Goal: Check status: Check status

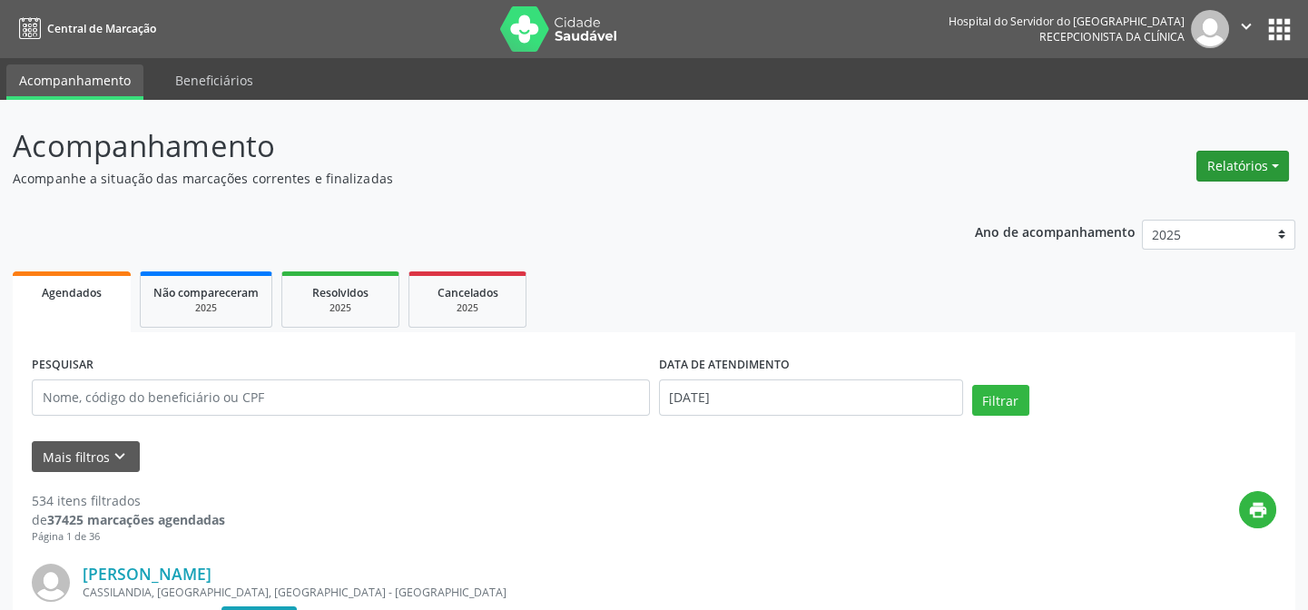
click at [1241, 151] on button "Relatórios" at bounding box center [1242, 166] width 93 height 31
click at [1205, 213] on link "Agendamentos" at bounding box center [1191, 203] width 195 height 25
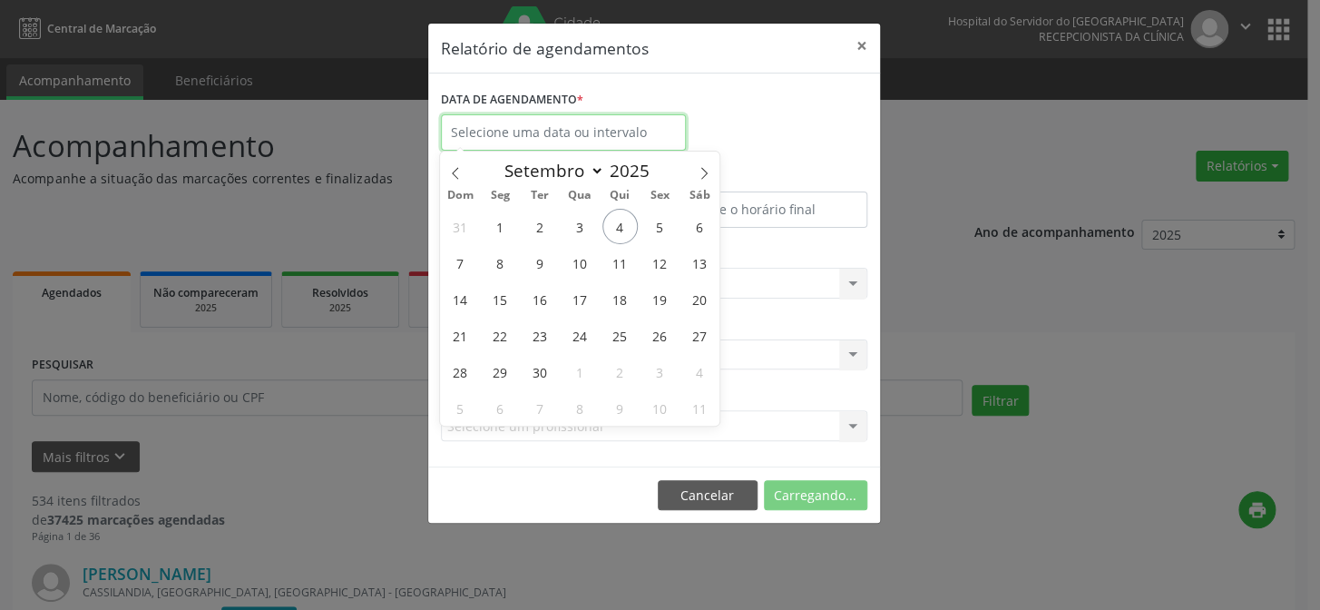
click at [559, 132] on input "text" at bounding box center [563, 132] width 245 height 36
click at [608, 224] on span "4" at bounding box center [620, 226] width 35 height 35
type input "[DATE]"
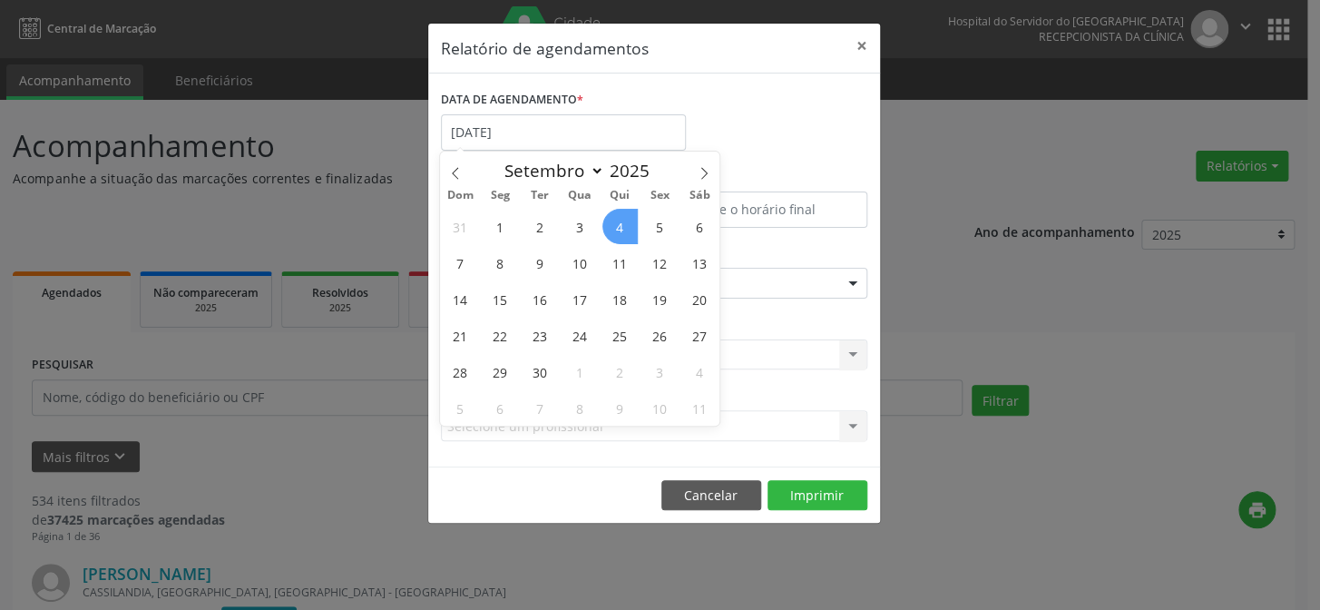
click at [608, 224] on span "4" at bounding box center [620, 226] width 35 height 35
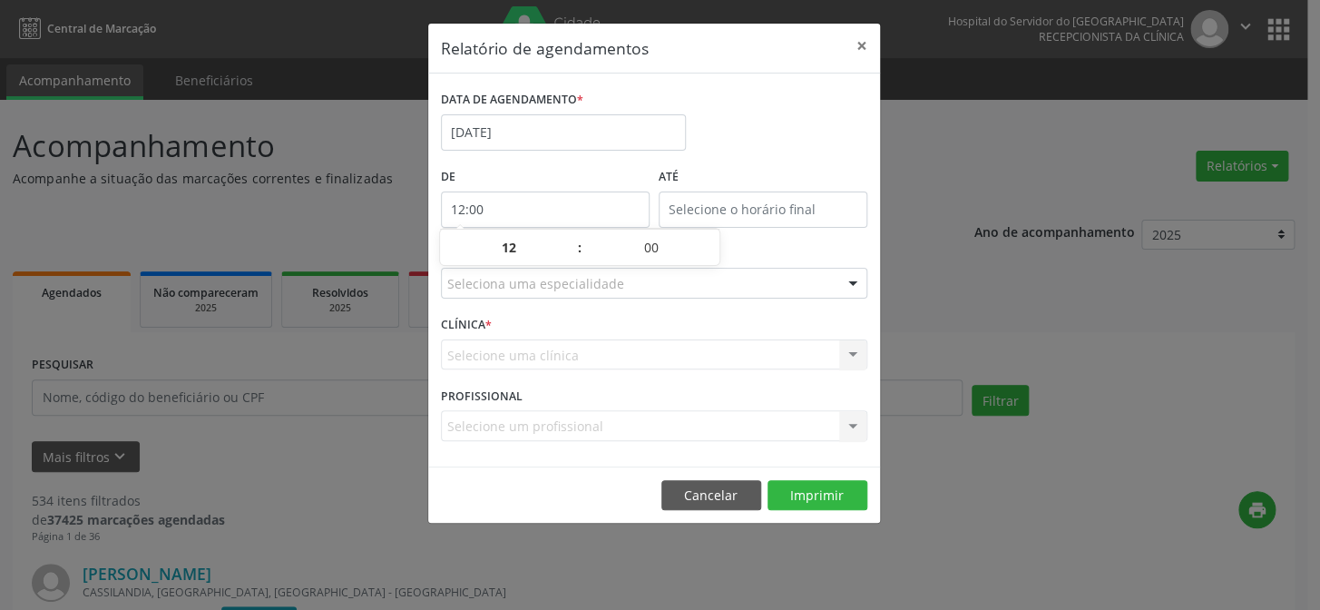
click at [530, 206] on input "12:00" at bounding box center [545, 209] width 209 height 36
click at [568, 256] on span at bounding box center [570, 257] width 13 height 18
type input "11:00"
type input "11"
click at [568, 256] on span at bounding box center [570, 257] width 13 height 18
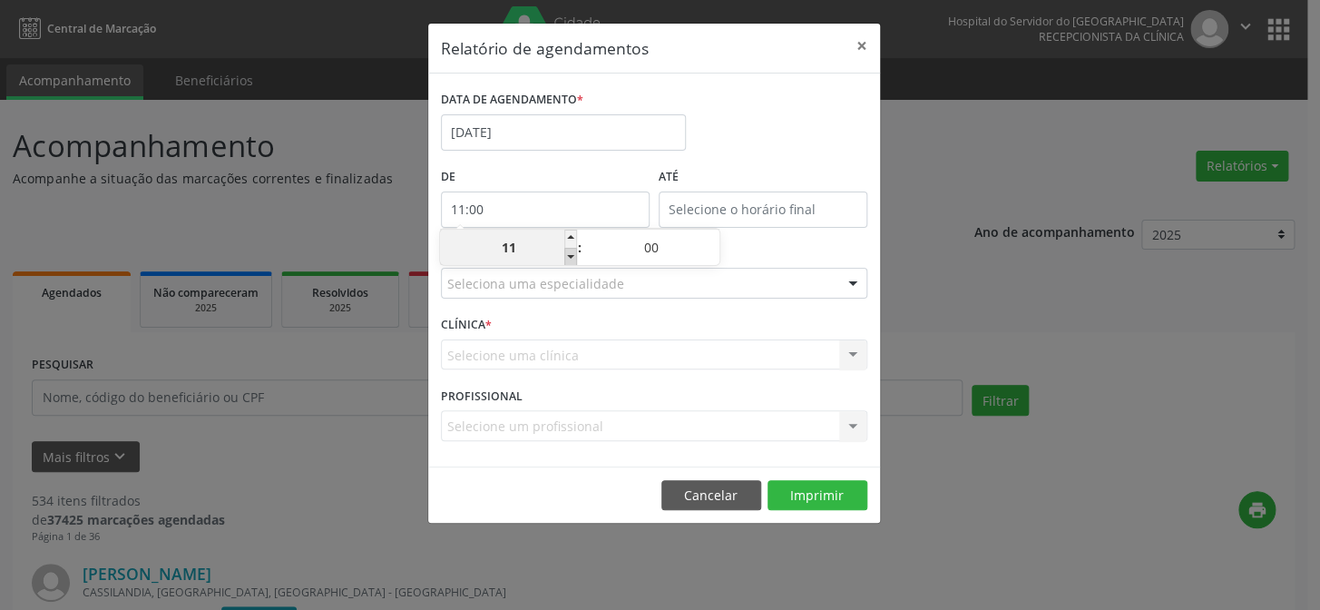
type input "10:00"
type input "10"
click at [568, 256] on span at bounding box center [570, 257] width 13 height 18
type input "09:00"
type input "09"
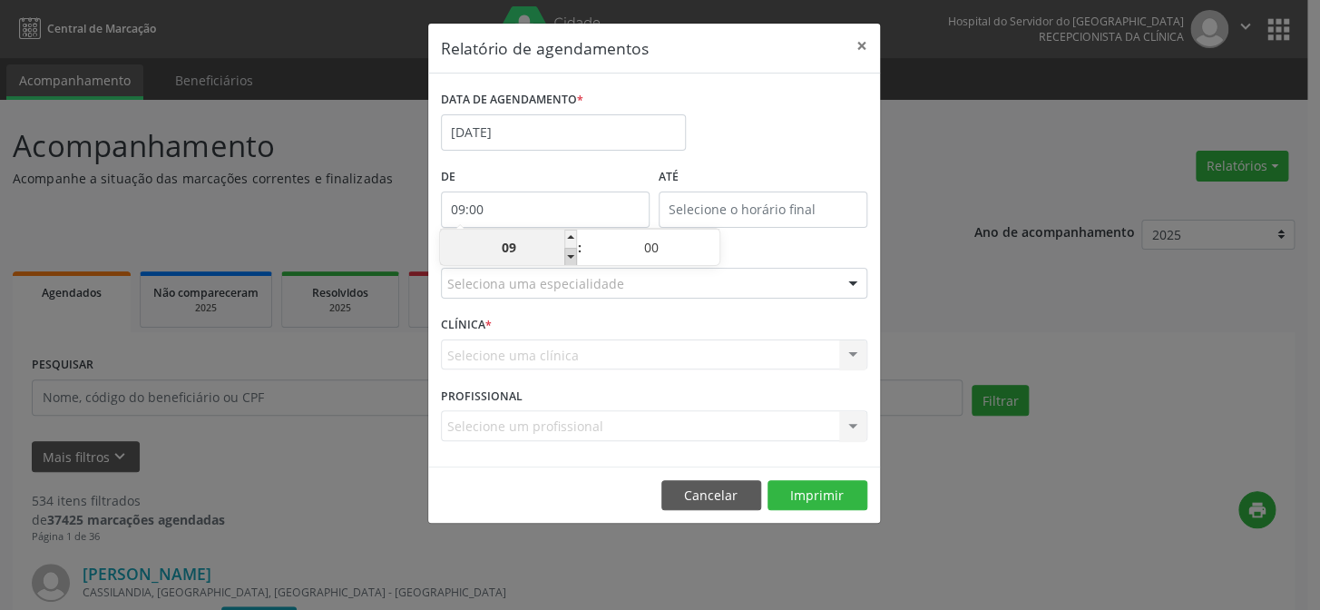
click at [568, 256] on span at bounding box center [570, 257] width 13 height 18
type input "08:00"
type input "08"
click at [567, 254] on span at bounding box center [570, 257] width 13 height 18
type input "07:00"
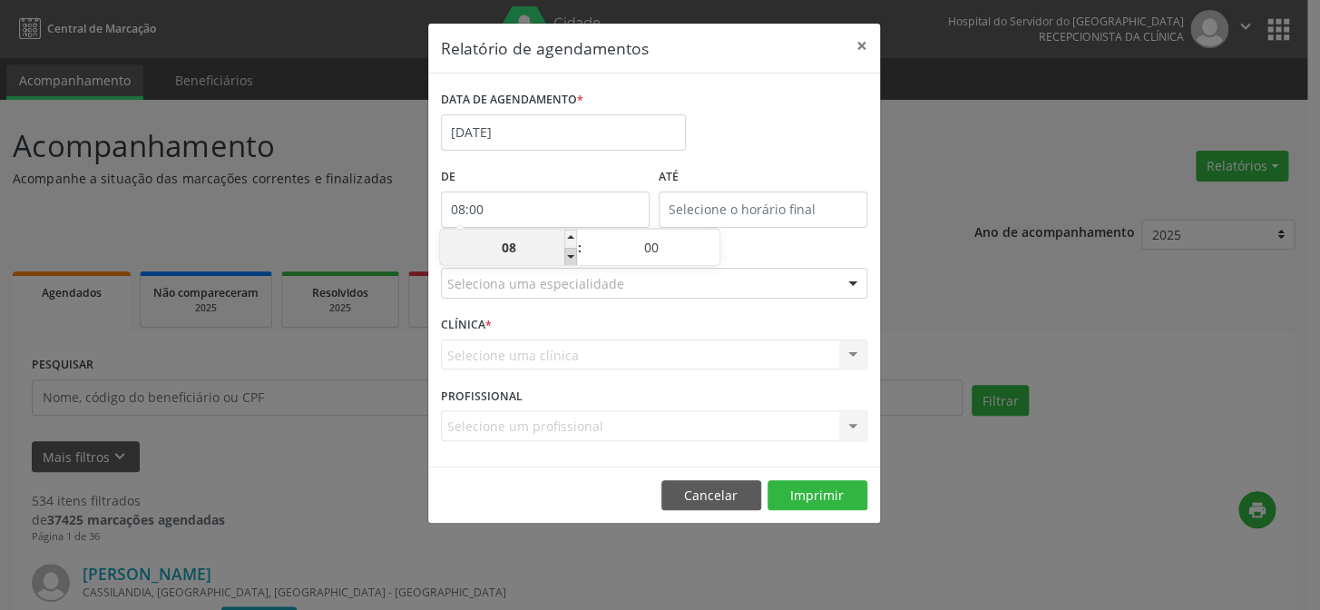
type input "07"
click at [731, 199] on input "12:00" at bounding box center [763, 209] width 209 height 36
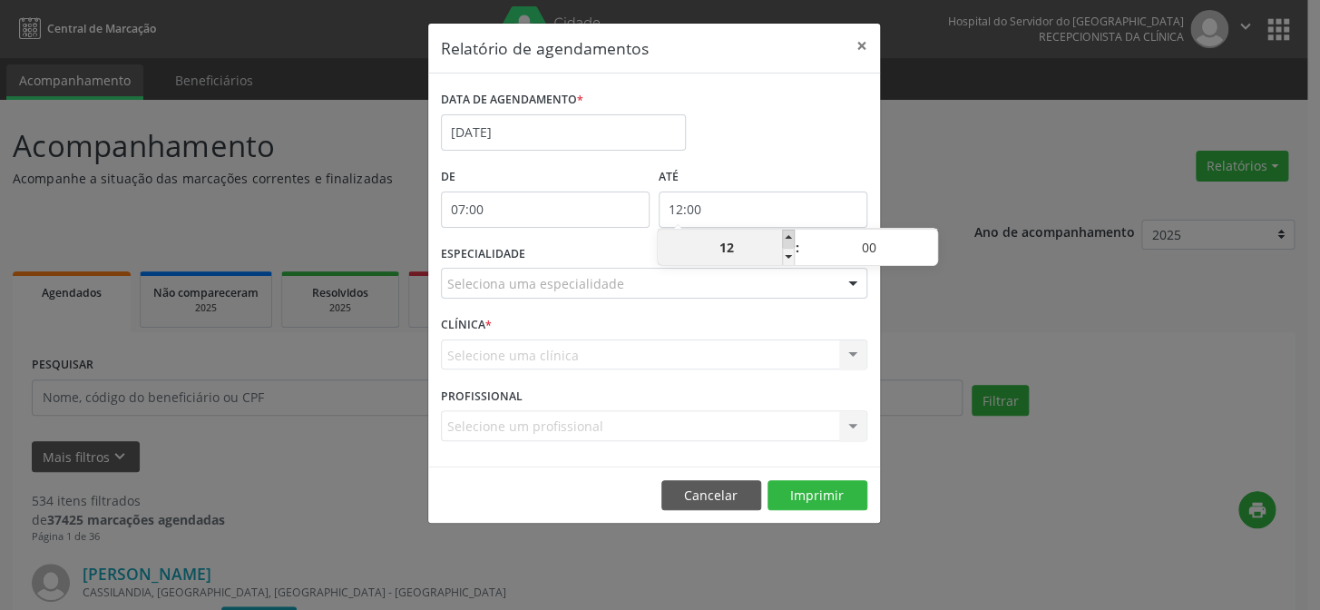
click at [784, 241] on span at bounding box center [788, 239] width 13 height 18
type input "13:00"
type input "13"
click at [784, 241] on span at bounding box center [788, 239] width 13 height 18
type input "14:00"
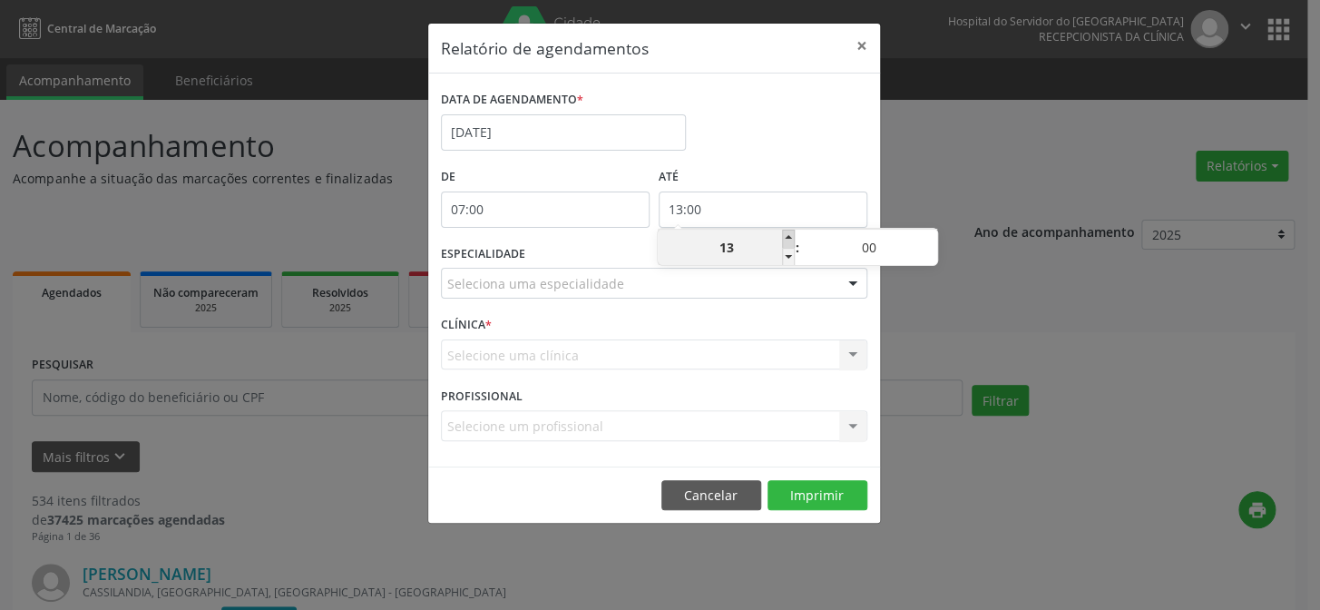
type input "14"
click at [784, 241] on span at bounding box center [788, 239] width 13 height 18
type input "15:00"
type input "15"
click at [784, 241] on span at bounding box center [788, 239] width 13 height 18
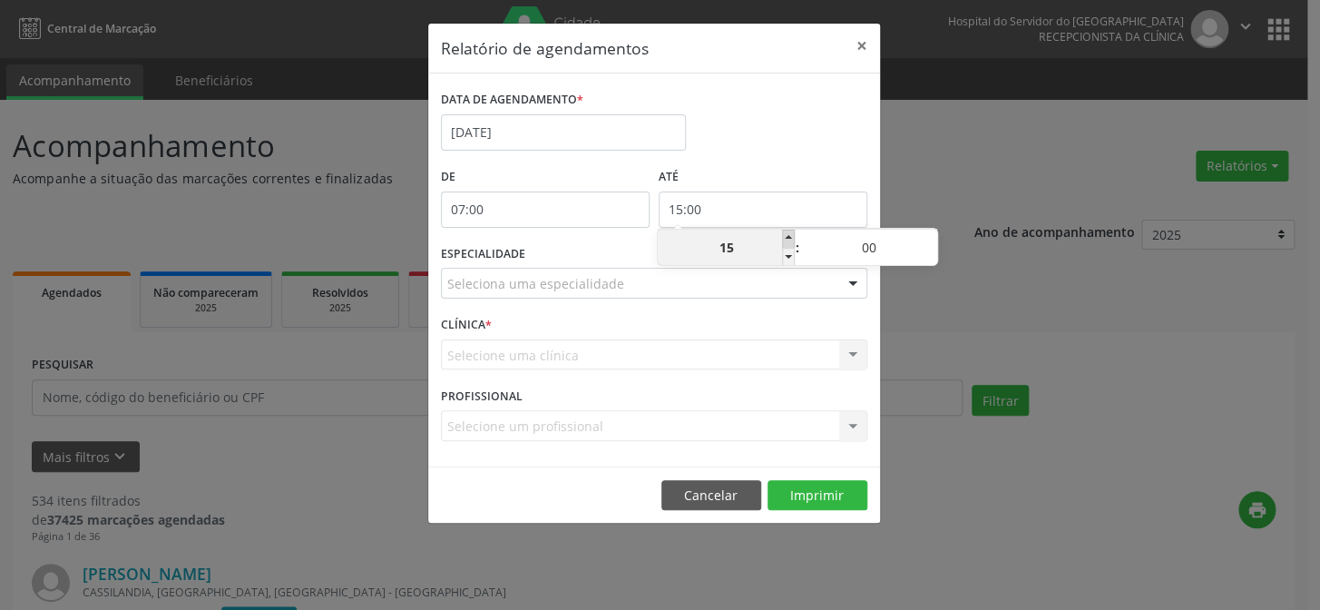
type input "16:00"
type input "16"
click at [784, 241] on span at bounding box center [788, 239] width 13 height 18
type input "17:00"
type input "17"
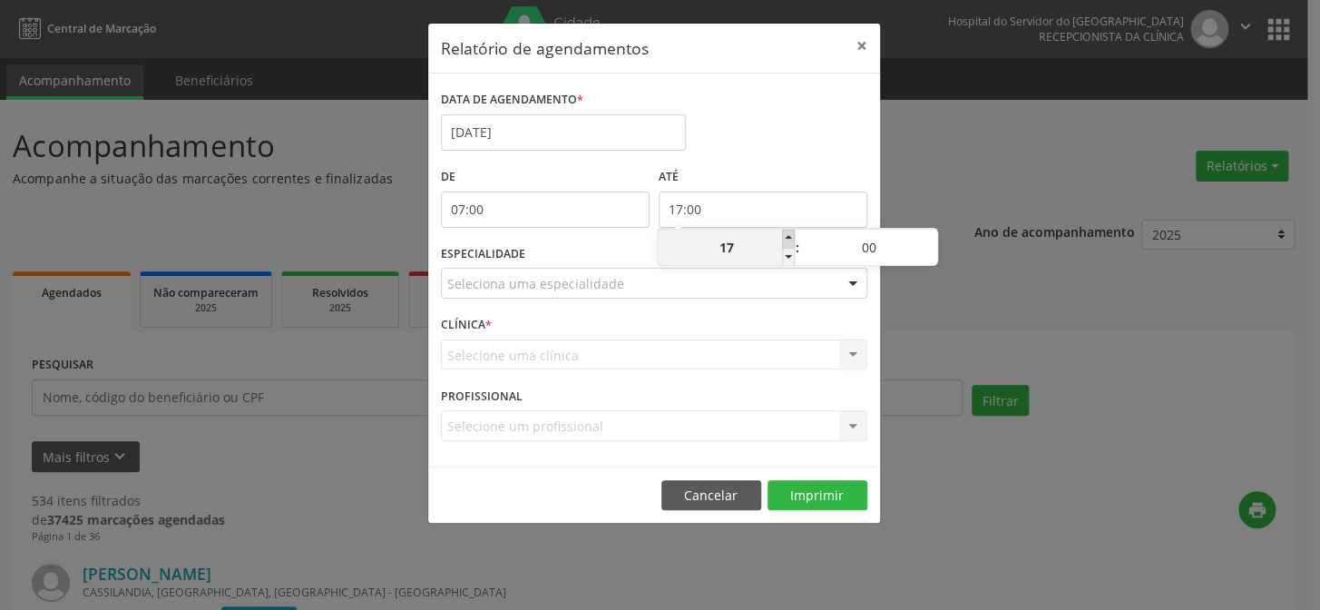
click at [784, 241] on span at bounding box center [788, 239] width 13 height 18
type input "18:00"
type input "18"
click at [784, 241] on span at bounding box center [788, 239] width 13 height 18
type input "19:00"
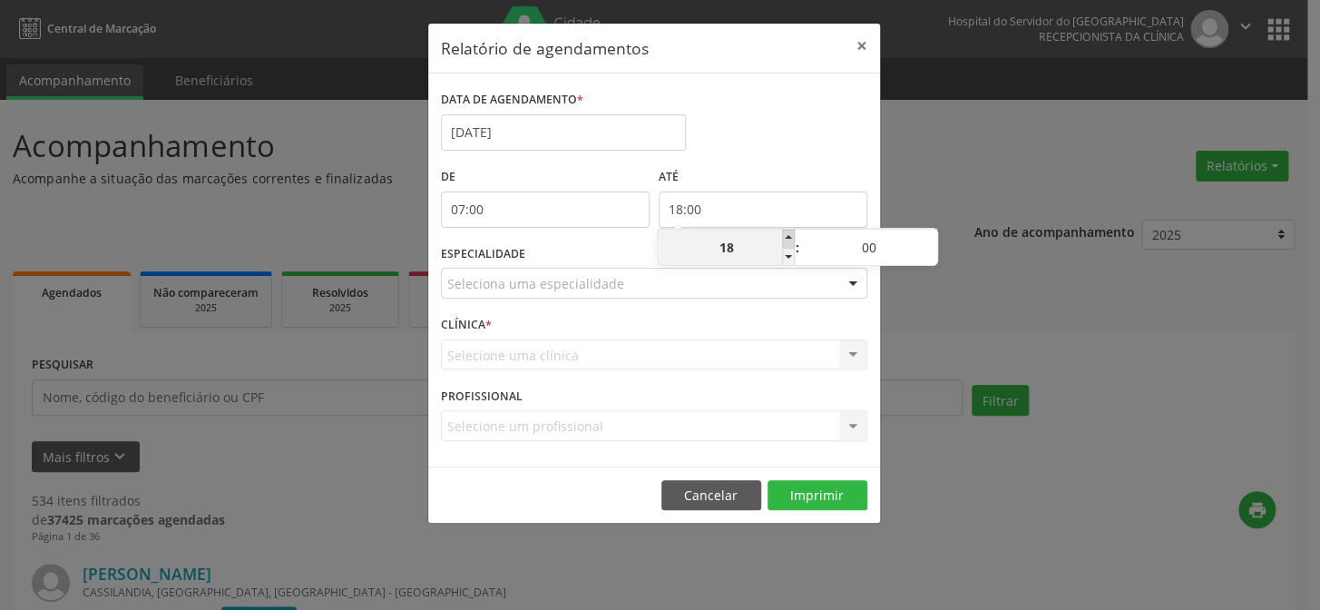
type input "19"
click at [784, 241] on span at bounding box center [788, 239] width 13 height 18
type input "20:00"
type input "20"
click at [853, 284] on div at bounding box center [852, 284] width 27 height 31
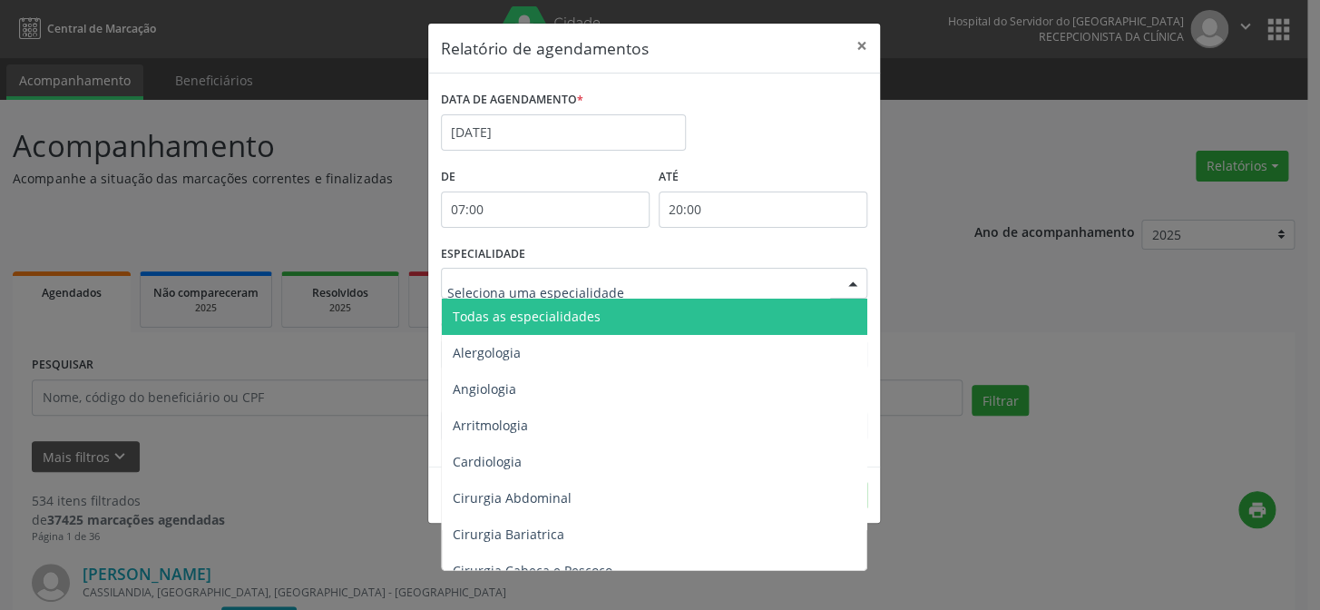
click at [738, 312] on span "Todas as especialidades" at bounding box center [655, 317] width 427 height 36
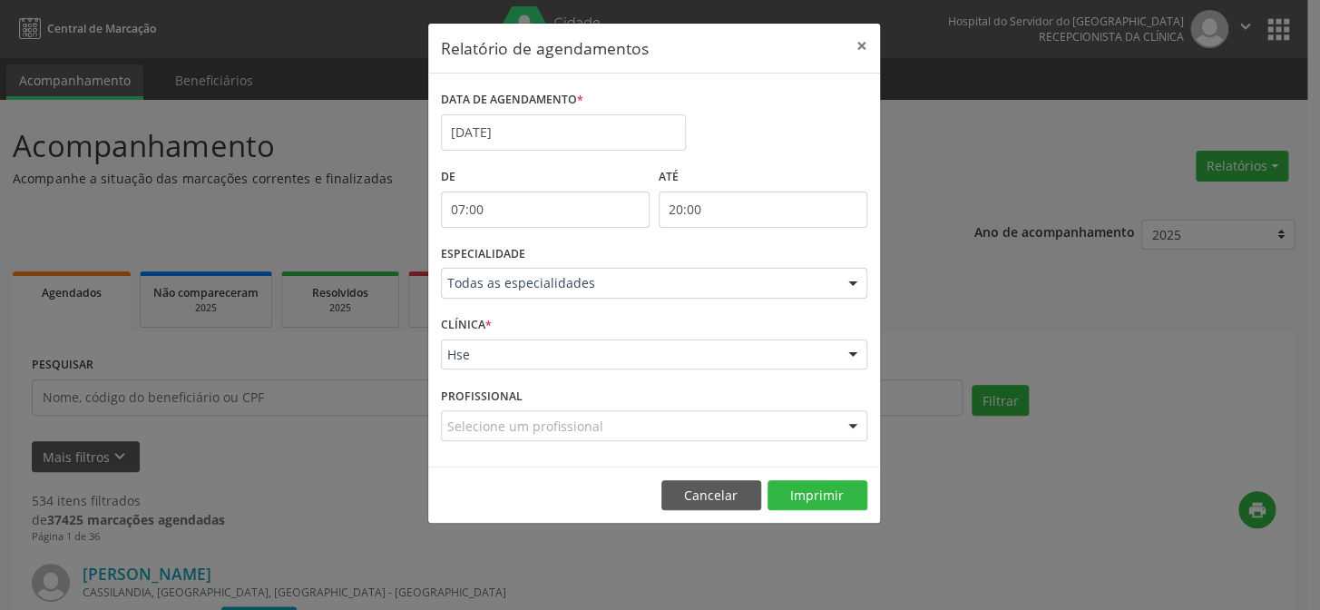
click at [853, 287] on div at bounding box center [852, 284] width 27 height 31
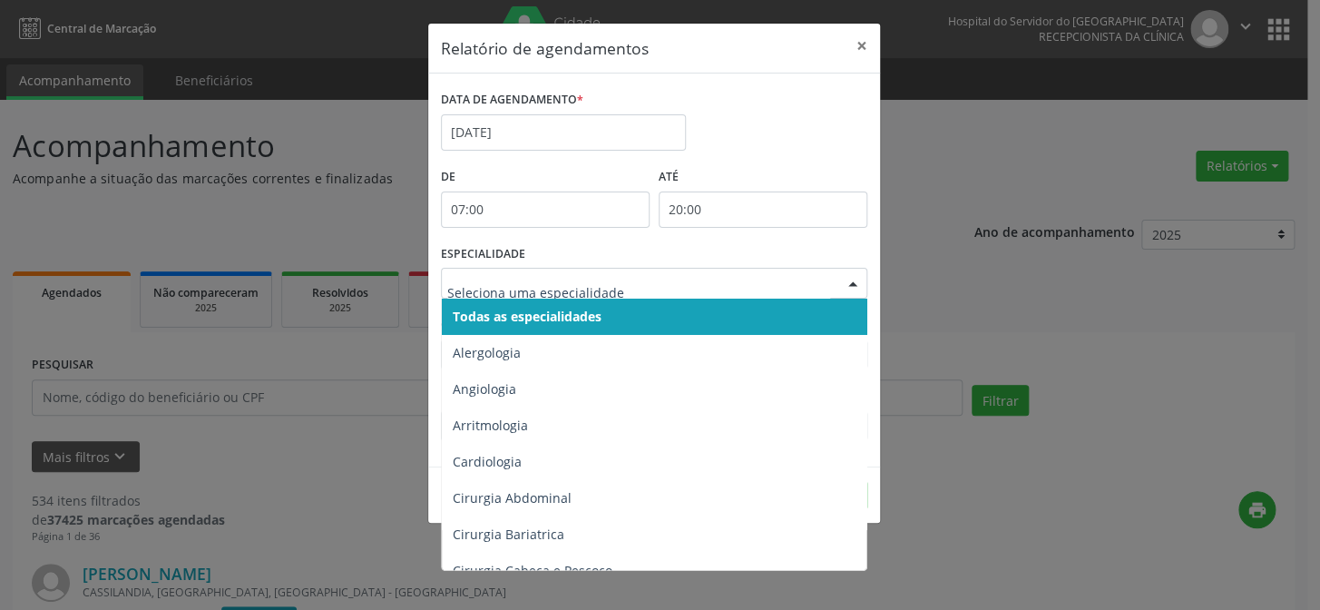
click at [785, 322] on span "Todas as especialidades" at bounding box center [655, 317] width 427 height 36
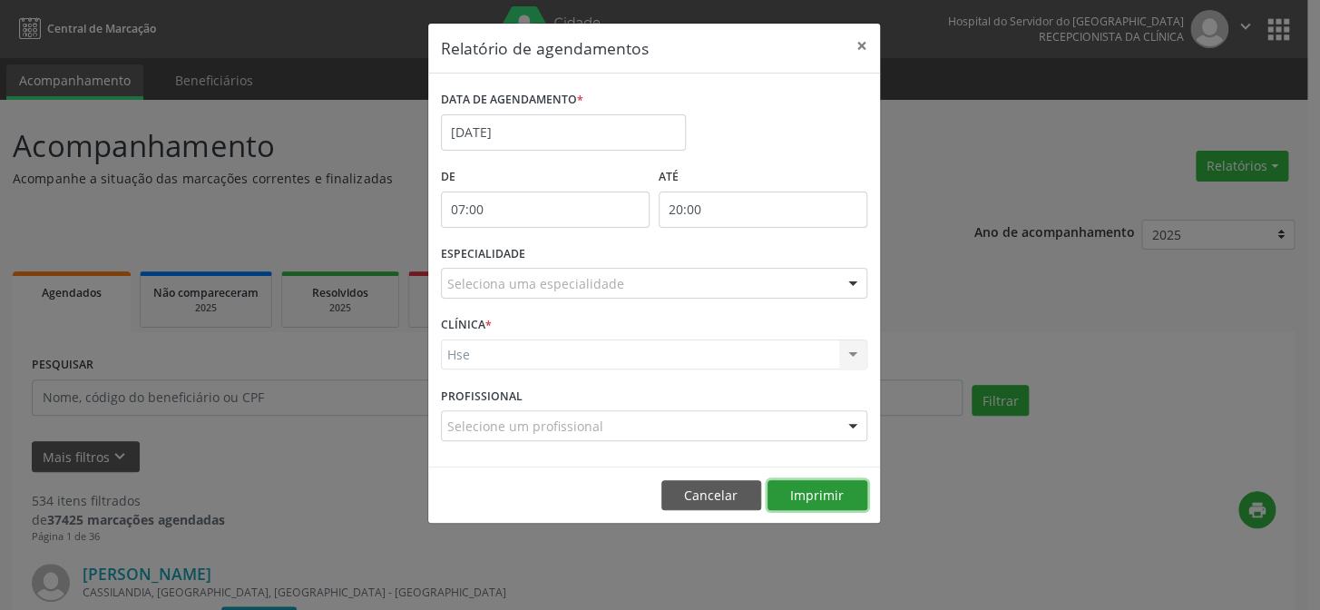
click at [829, 491] on button "Imprimir" at bounding box center [818, 495] width 100 height 31
click at [863, 44] on button "×" at bounding box center [862, 46] width 36 height 44
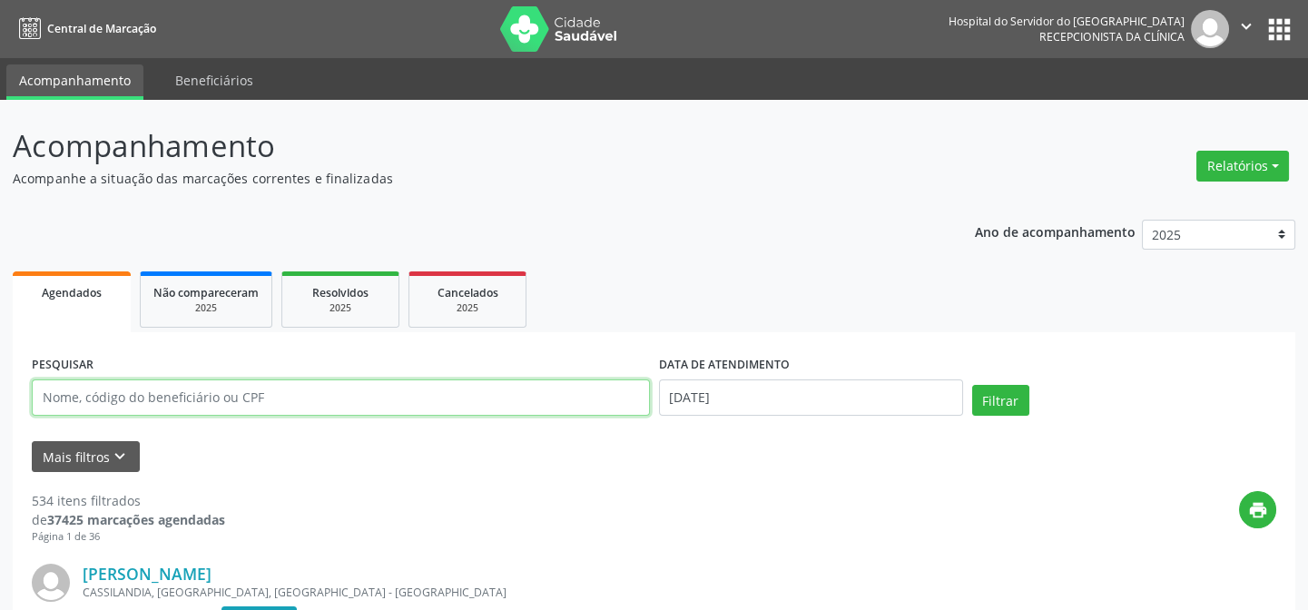
click at [48, 387] on input "text" at bounding box center [341, 397] width 618 height 36
type input "0"
type input "05974763734"
click at [972, 385] on button "Filtrar" at bounding box center [1000, 400] width 57 height 31
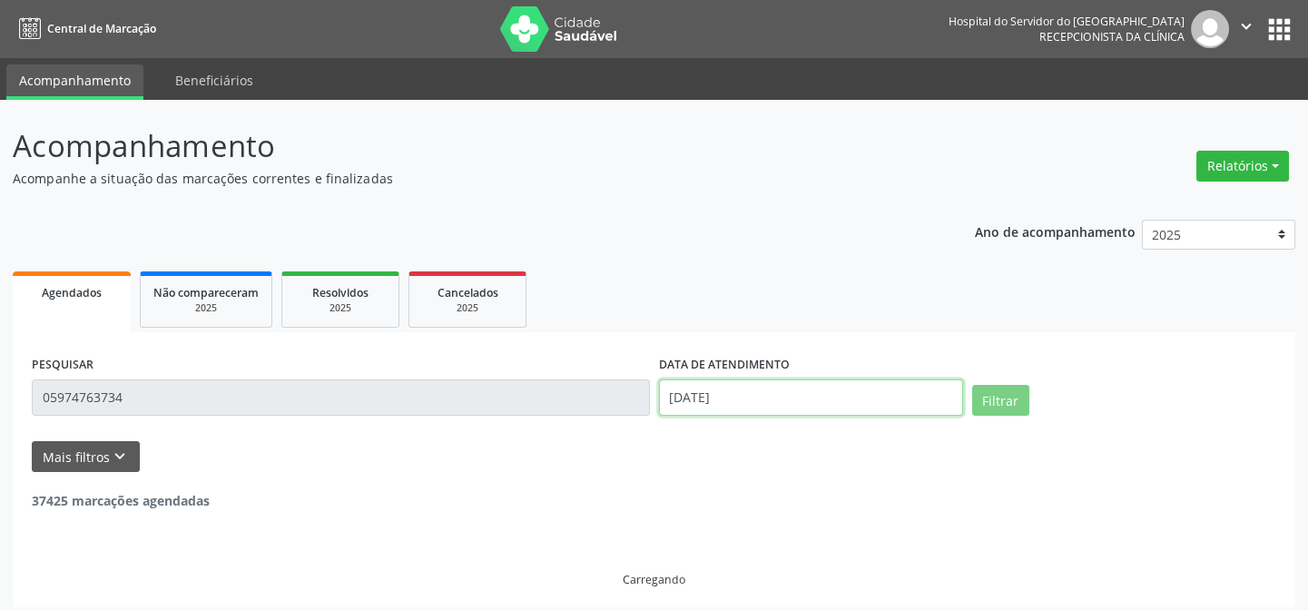
click at [690, 397] on input "[DATE]" at bounding box center [811, 397] width 304 height 36
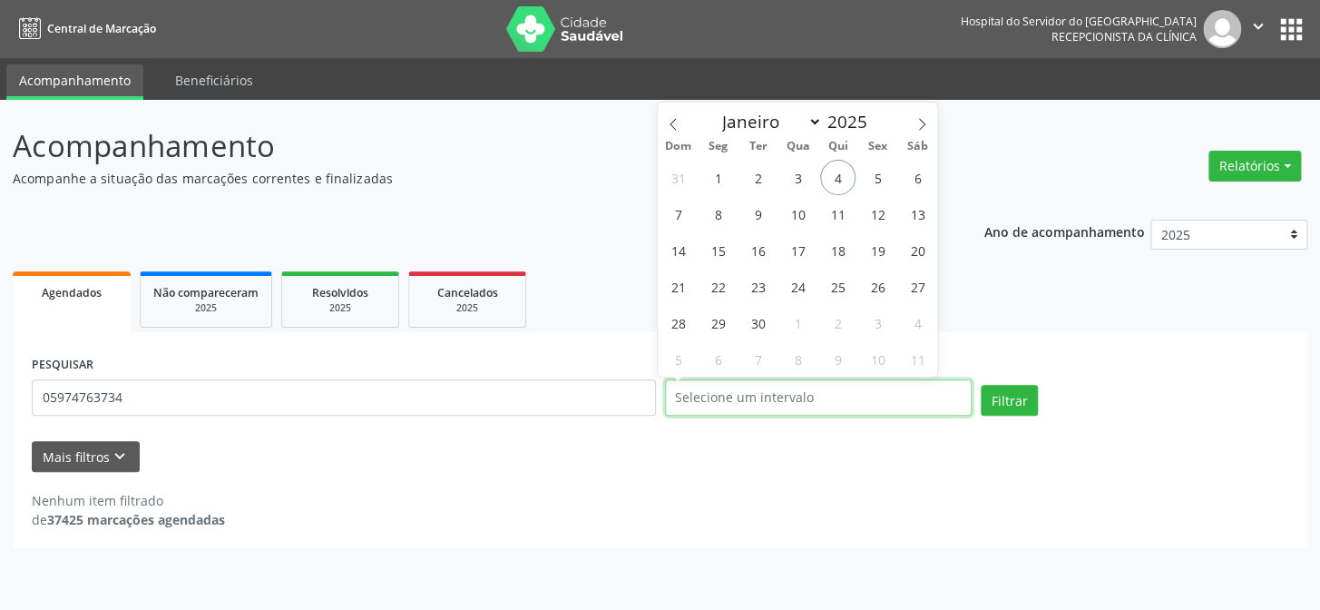
click at [981, 385] on button "Filtrar" at bounding box center [1009, 400] width 57 height 31
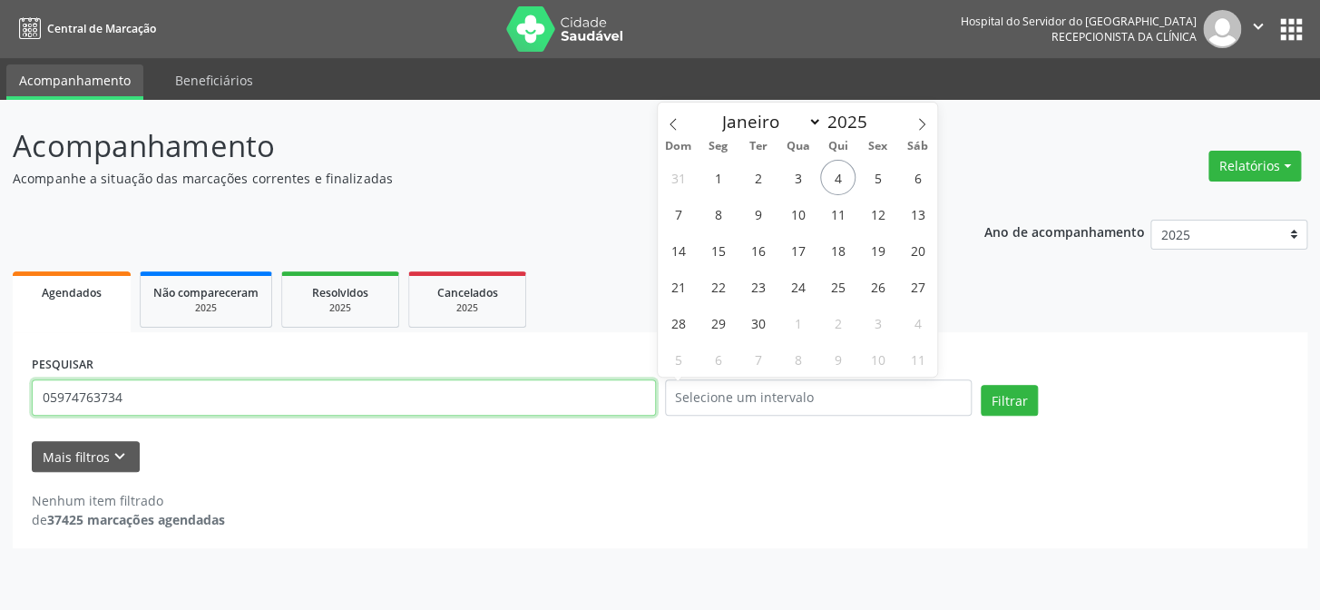
click at [139, 393] on input "05974763734" at bounding box center [344, 397] width 624 height 36
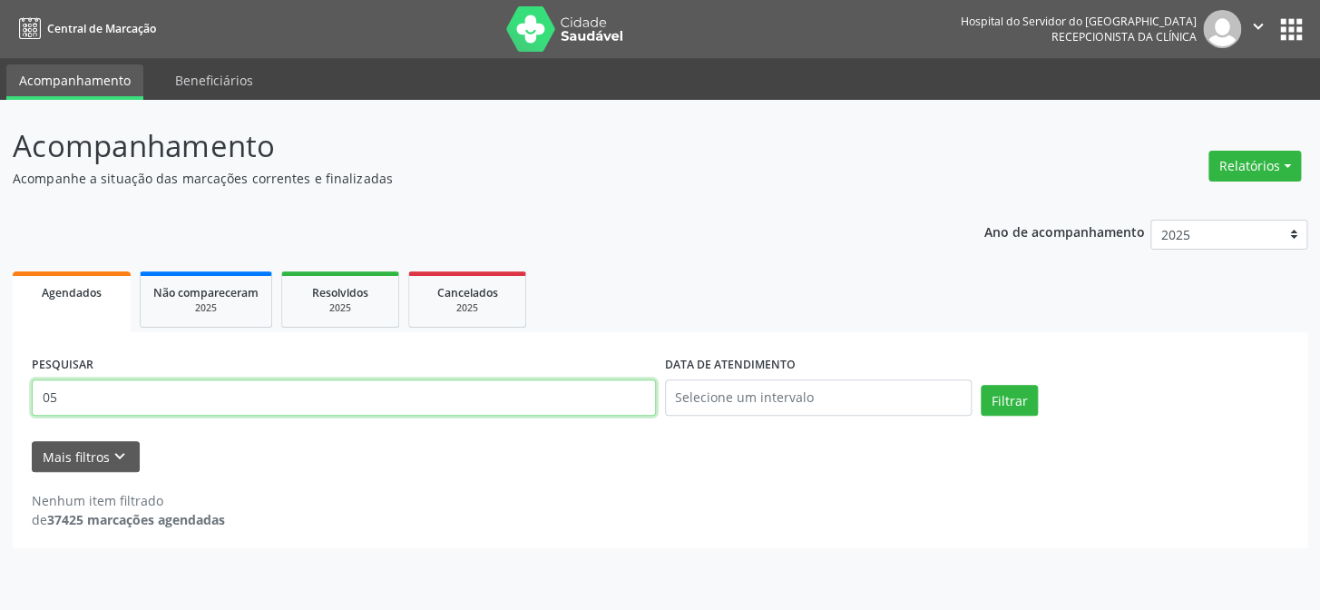
type input "0"
type input "[PERSON_NAME]"
click at [981, 385] on button "Filtrar" at bounding box center [1009, 400] width 57 height 31
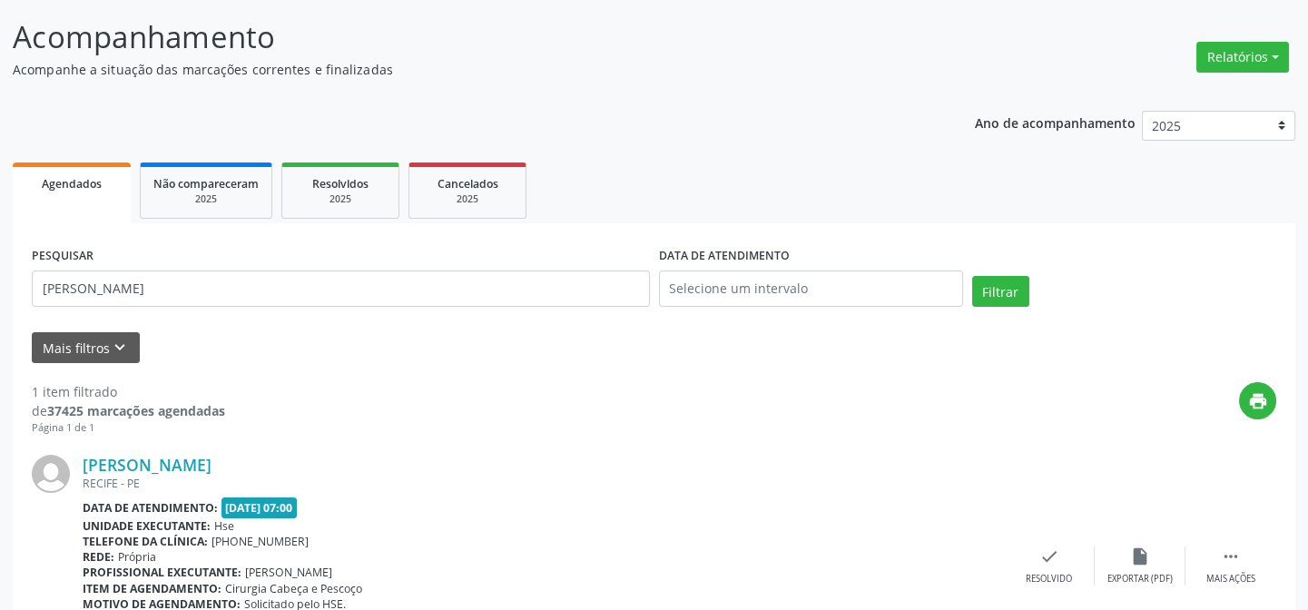
scroll to position [227, 0]
